Goal: Information Seeking & Learning: Learn about a topic

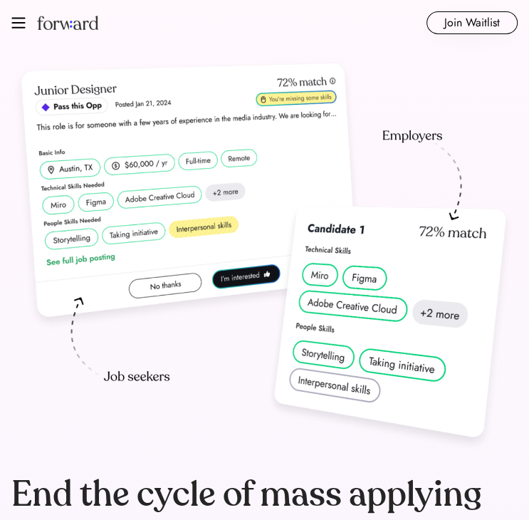
click at [16, 23] on img at bounding box center [18, 22] width 14 height 11
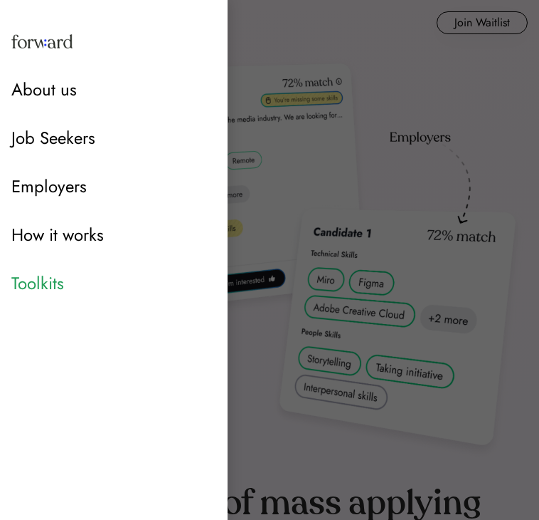
click at [43, 293] on div "Toolkits" at bounding box center [113, 283] width 205 height 26
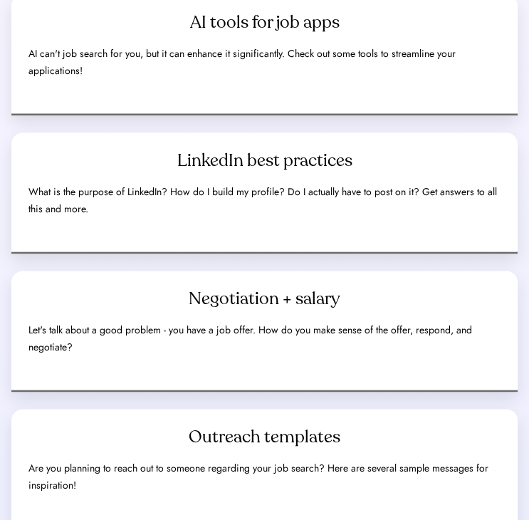
scroll to position [742, 0]
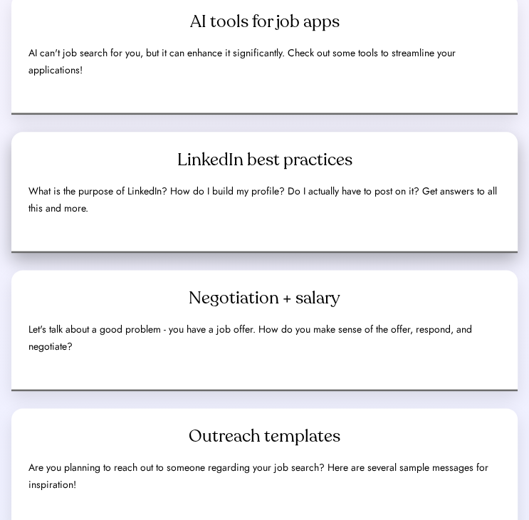
drag, startPoint x: 270, startPoint y: 157, endPoint x: 200, endPoint y: 156, distance: 70.5
click at [200, 156] on div "LinkedIn best practices" at bounding box center [264, 160] width 175 height 23
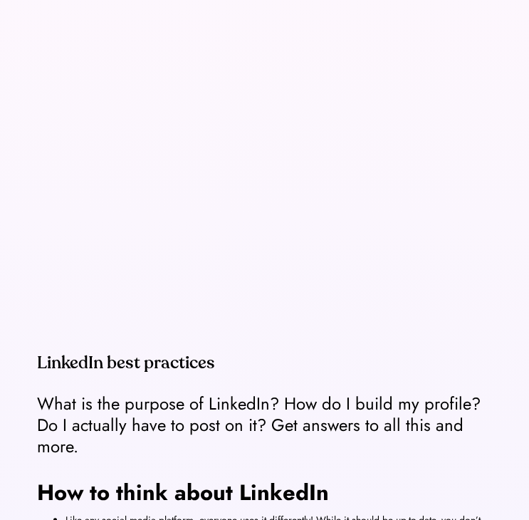
scroll to position [226, 0]
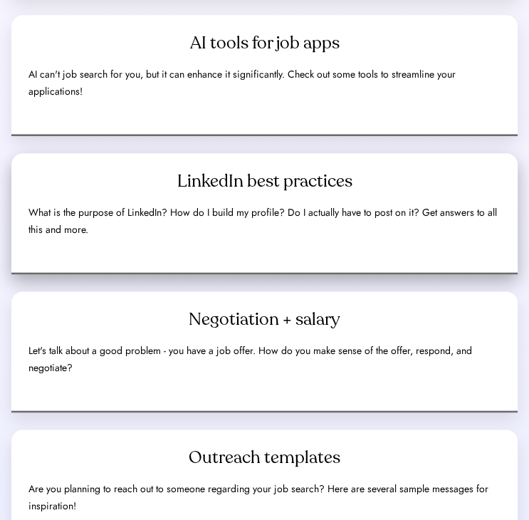
scroll to position [720, 0]
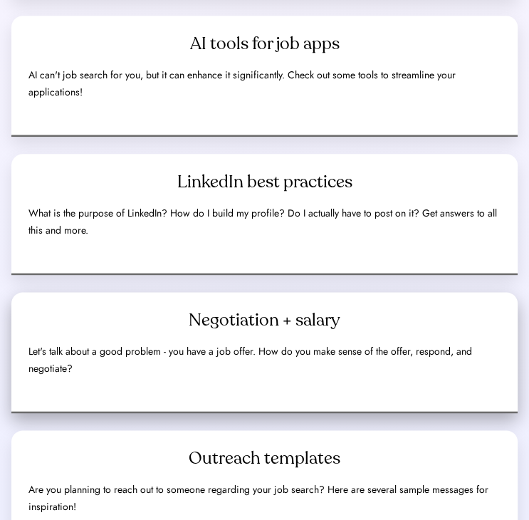
click at [324, 372] on div "Let's talk about a good problem - you have a job offer. How do you make sense o…" at bounding box center [264, 360] width 472 height 34
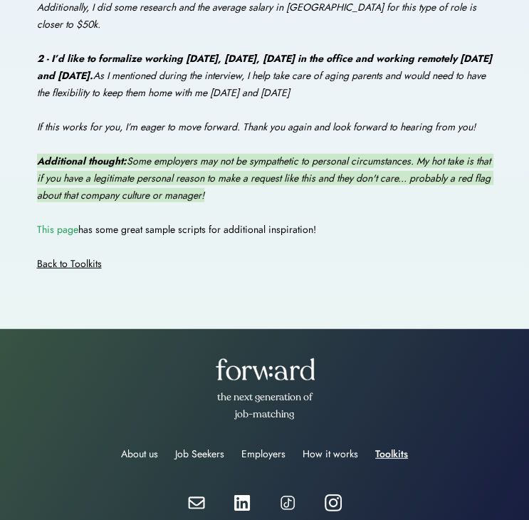
scroll to position [1737, 0]
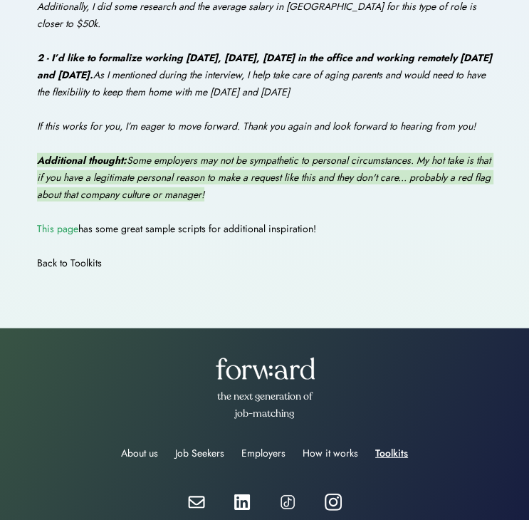
click at [61, 265] on div "Back to Toolkits" at bounding box center [69, 263] width 65 height 17
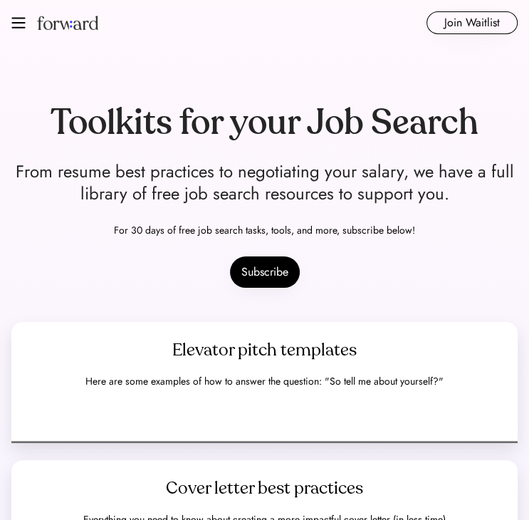
click at [21, 19] on img at bounding box center [18, 22] width 14 height 11
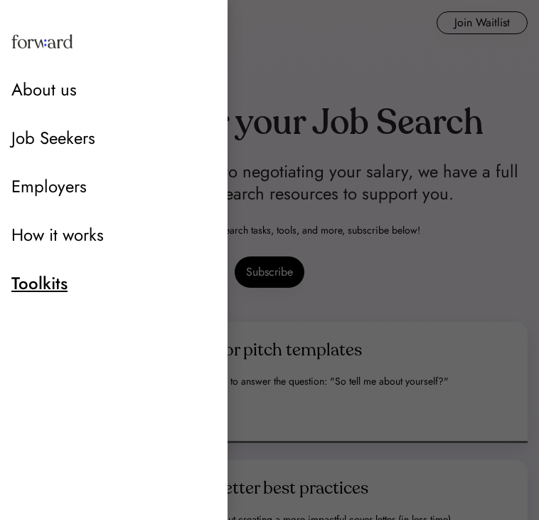
click at [428, 95] on div at bounding box center [269, 260] width 539 height 520
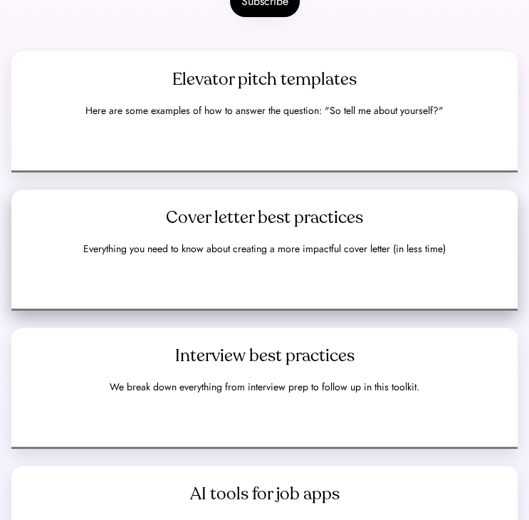
scroll to position [267, 0]
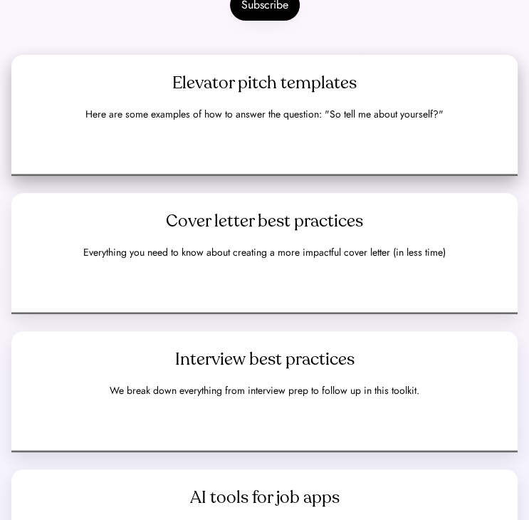
click at [312, 115] on div "Here are some examples of how to answer the question: "So tell me about yoursel…" at bounding box center [264, 114] width 358 height 17
